Goal: Transaction & Acquisition: Obtain resource

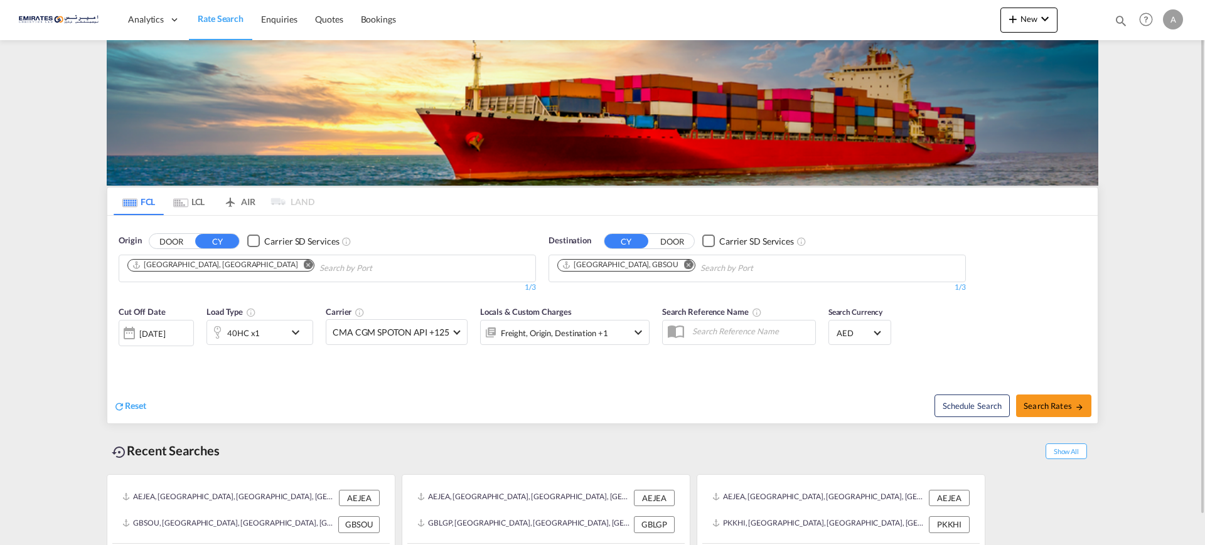
click at [684, 265] on md-icon "Remove" at bounding box center [688, 264] width 9 height 9
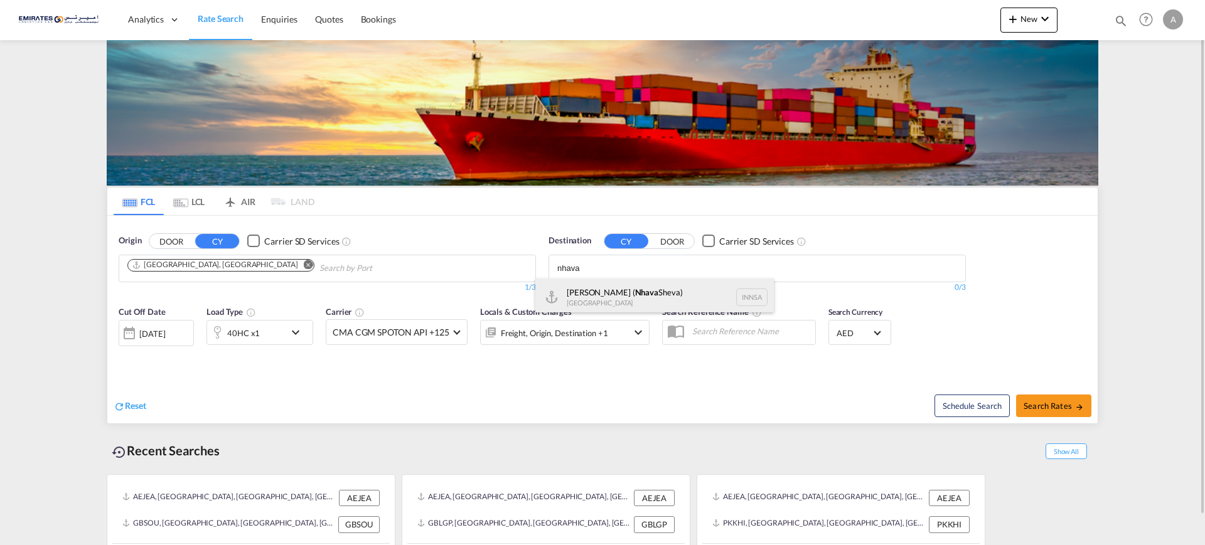
type input "nhava"
click at [586, 290] on div "[PERSON_NAME] ( [GEOGRAPHIC_DATA]) [GEOGRAPHIC_DATA] [GEOGRAPHIC_DATA]" at bounding box center [654, 298] width 239 height 38
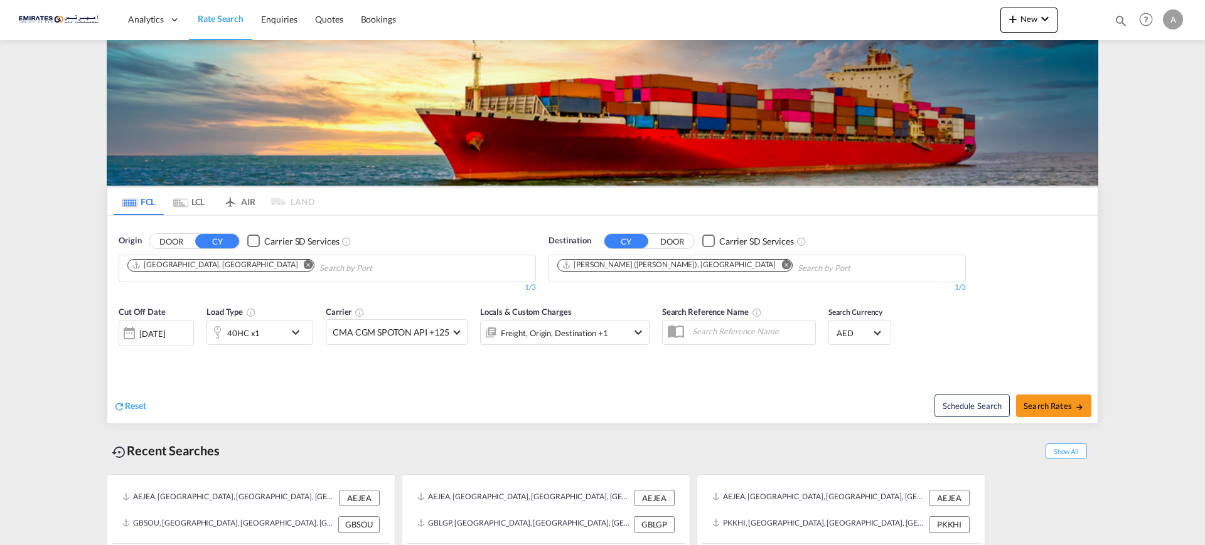
click at [267, 333] on div "40HC x1" at bounding box center [246, 332] width 78 height 25
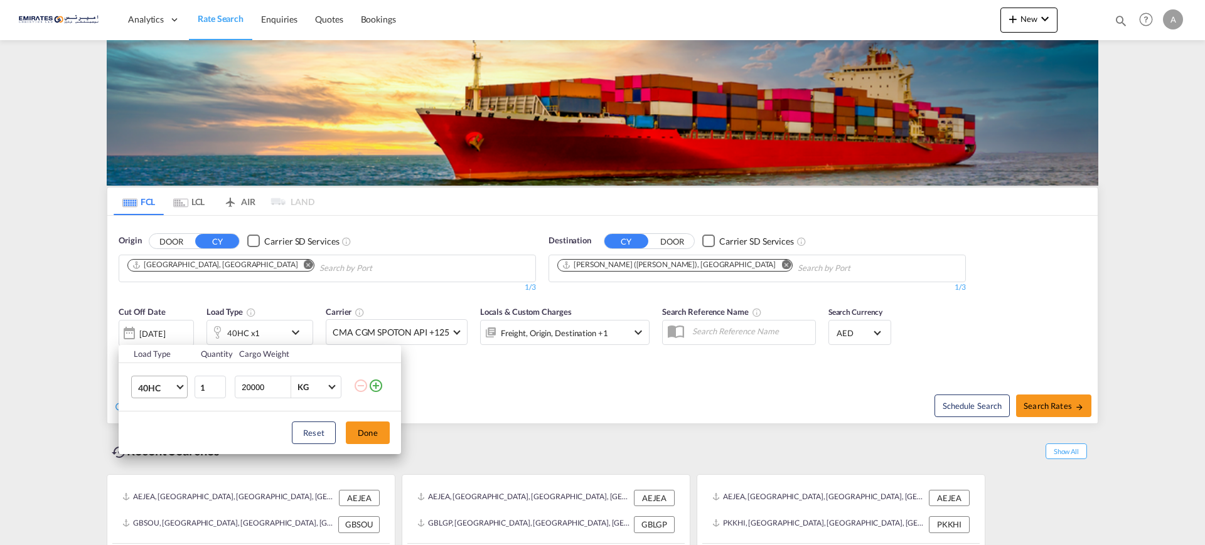
click at [161, 380] on md-select-value "40HC" at bounding box center [162, 387] width 50 height 21
click at [158, 321] on div "20GP" at bounding box center [149, 327] width 22 height 13
click at [379, 431] on button "Done" at bounding box center [368, 433] width 44 height 23
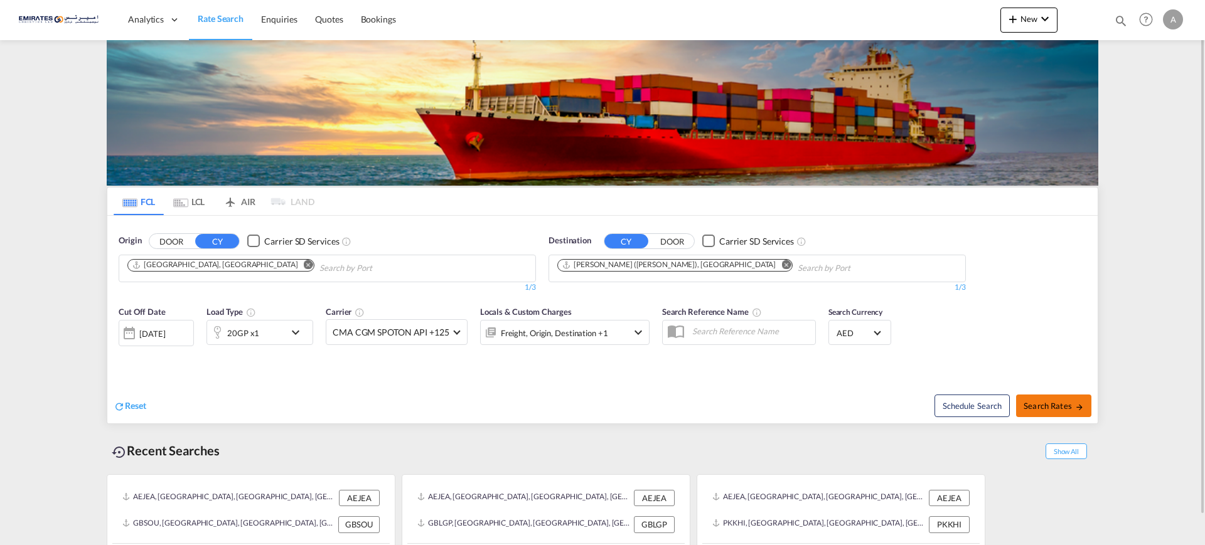
click at [1050, 411] on button "Search Rates" at bounding box center [1053, 406] width 75 height 23
type input "AEJEA to INNSA / [DATE]"
